Goal: Transaction & Acquisition: Purchase product/service

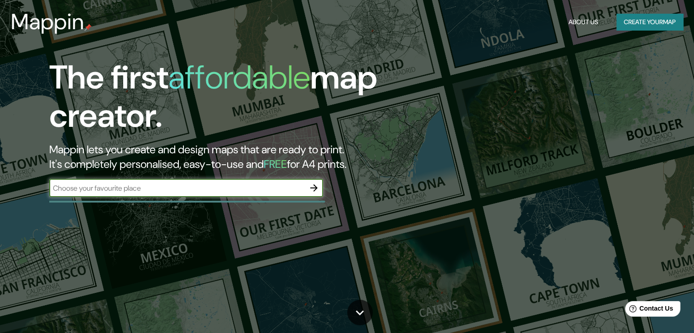
click at [256, 177] on div "The first affordable map creator. Mappin lets you create and design maps that a…" at bounding box center [223, 132] width 416 height 148
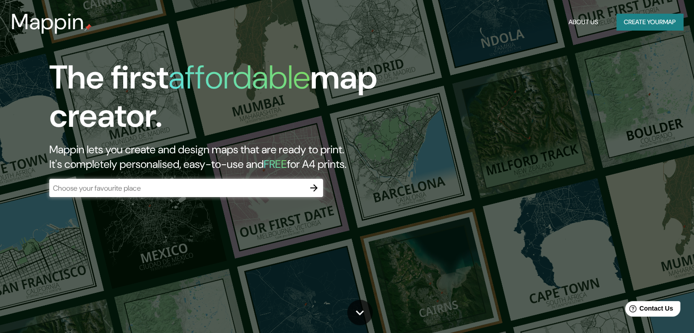
click at [264, 190] on input "text" at bounding box center [176, 188] width 255 height 10
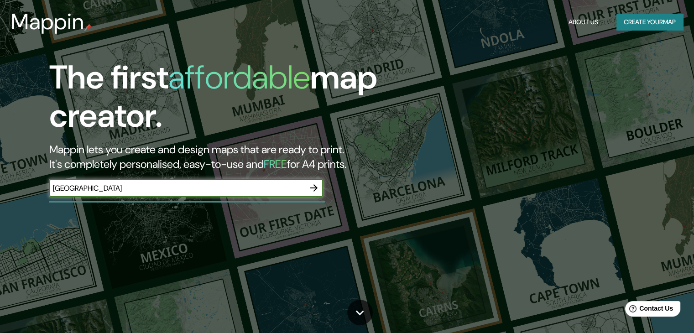
type input "[GEOGRAPHIC_DATA]"
click at [311, 187] on icon "button" at bounding box center [313, 187] width 11 height 11
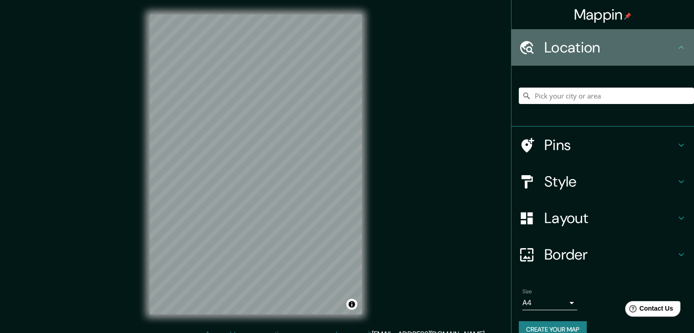
click at [559, 48] on h4 "Location" at bounding box center [609, 47] width 131 height 18
click at [561, 47] on h4 "Location" at bounding box center [609, 47] width 131 height 18
click at [676, 45] on icon at bounding box center [681, 47] width 11 height 11
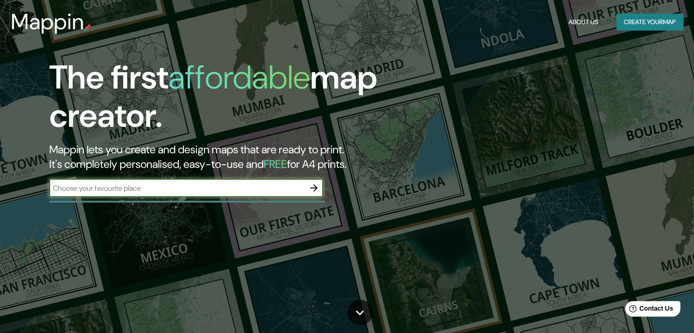
click at [174, 187] on input "text" at bounding box center [176, 188] width 255 height 10
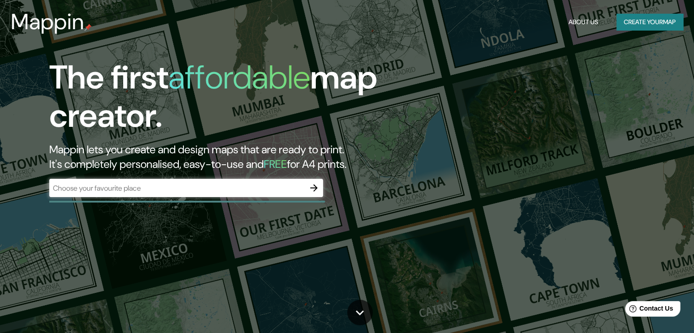
click at [590, 86] on div "The first affordable map creator. Mappin lets you create and design maps that a…" at bounding box center [347, 166] width 694 height 333
